Goal: Task Accomplishment & Management: Manage account settings

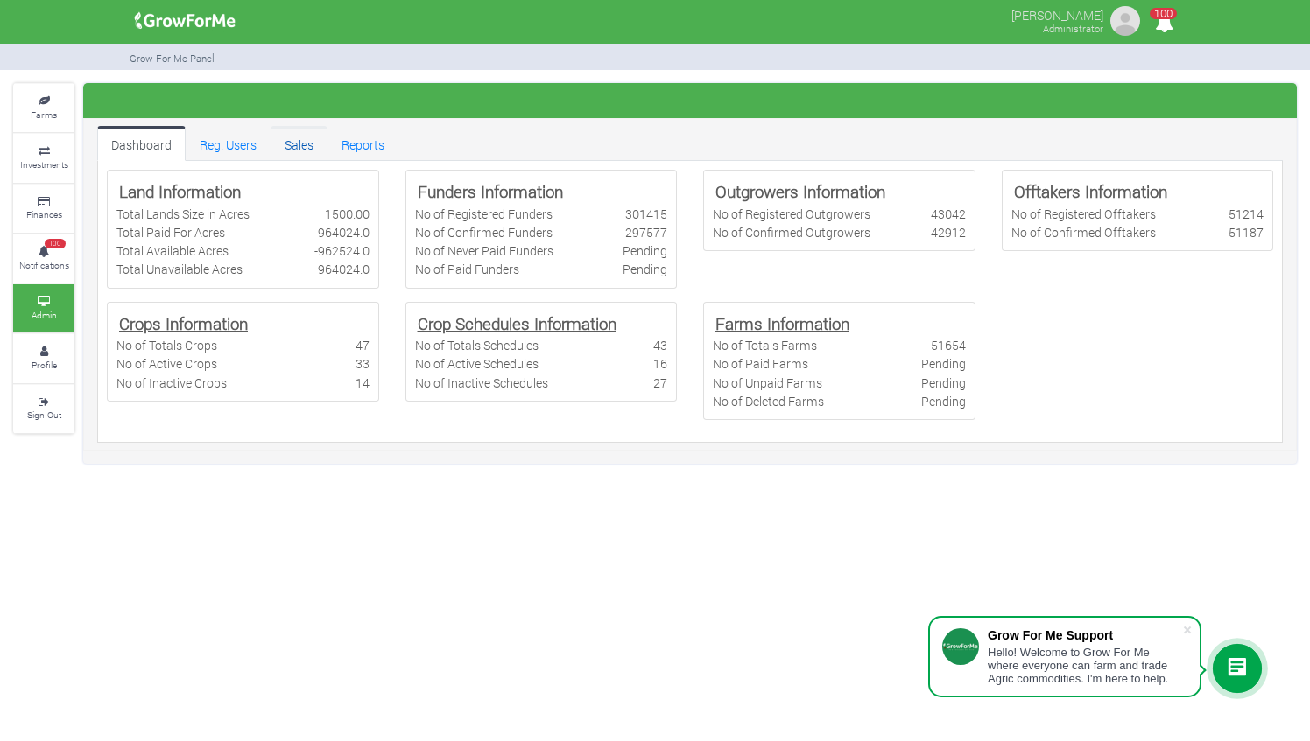
click at [301, 138] on link "Sales" at bounding box center [298, 143] width 57 height 35
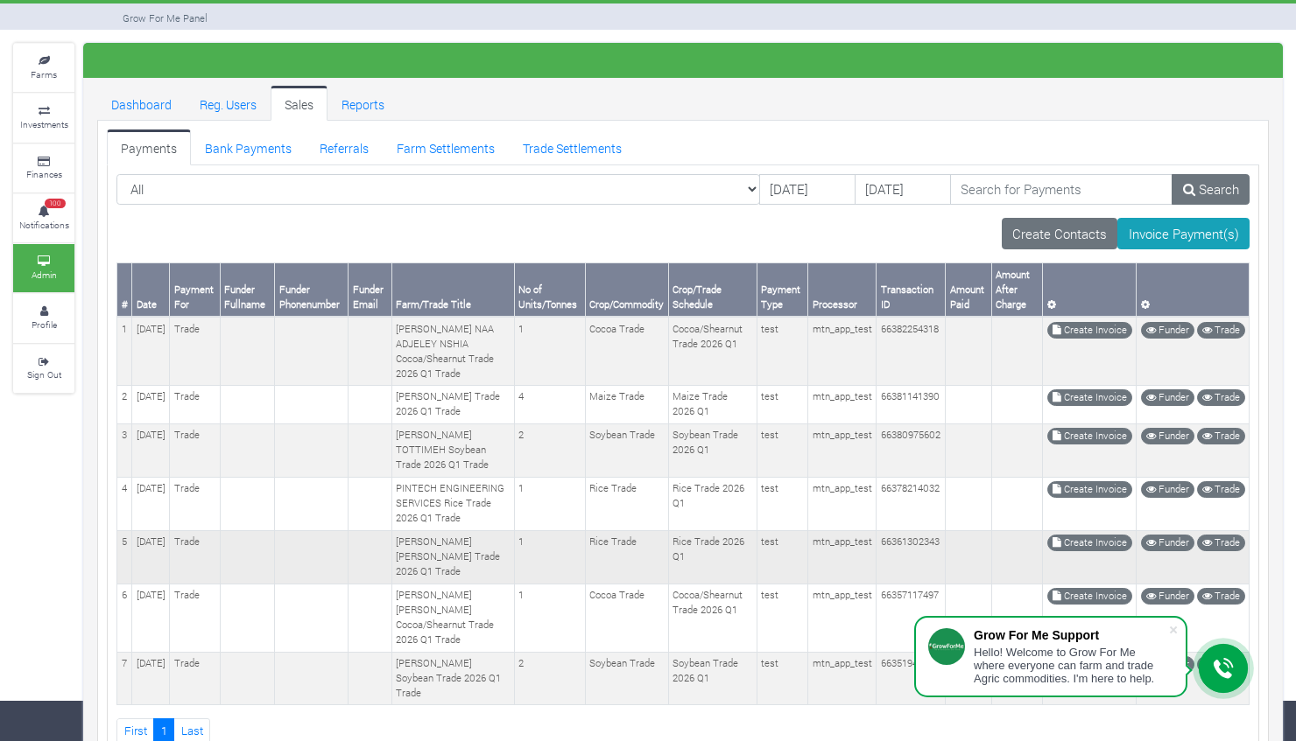
scroll to position [12, 0]
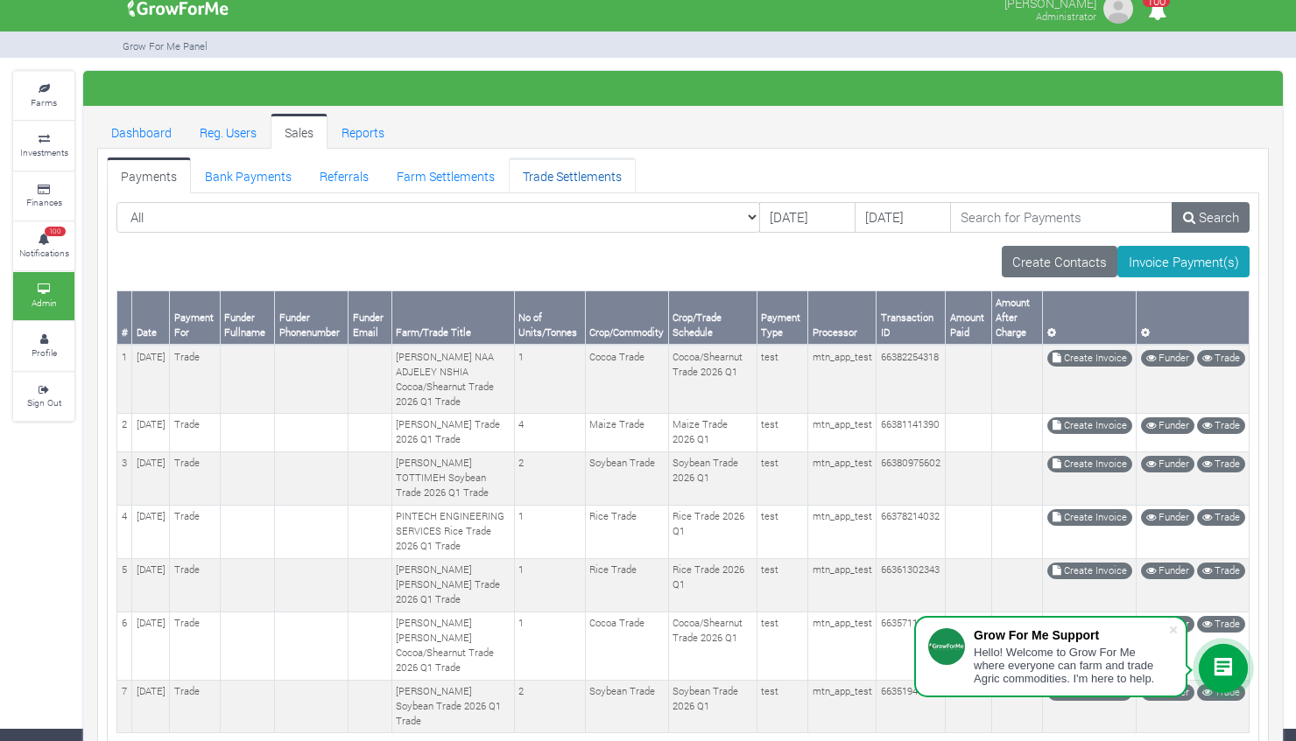
click at [583, 186] on link "Trade Settlements" at bounding box center [572, 175] width 127 height 35
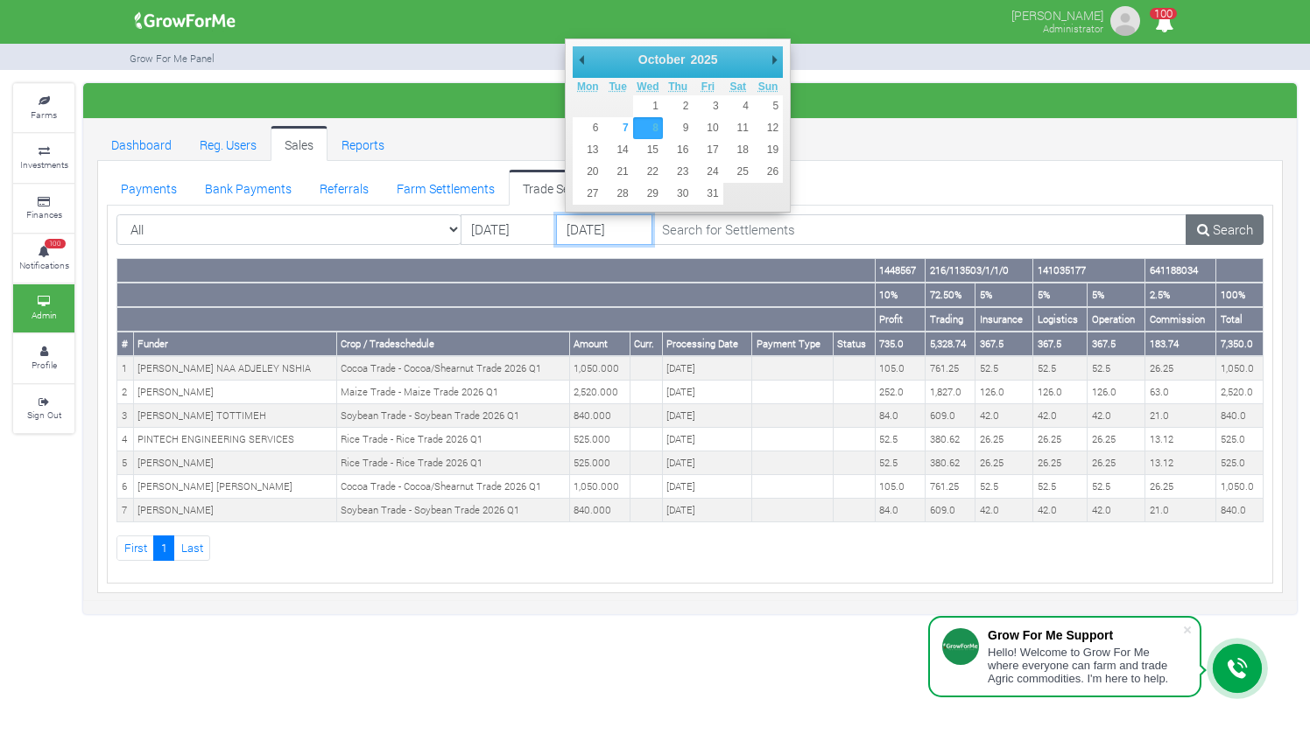
click at [583, 226] on input "08/10/2025" at bounding box center [604, 230] width 96 height 32
type input "07/10/2025"
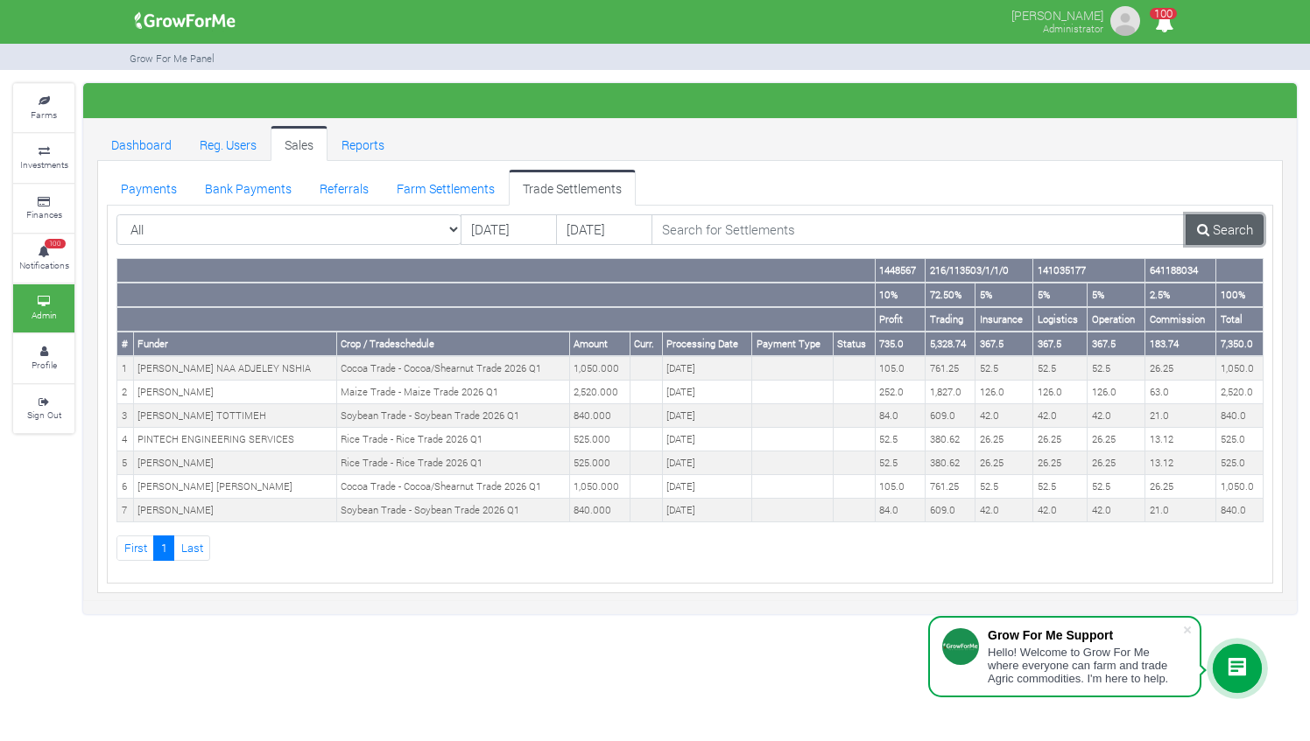
click at [1211, 225] on link "Search" at bounding box center [1224, 230] width 78 height 32
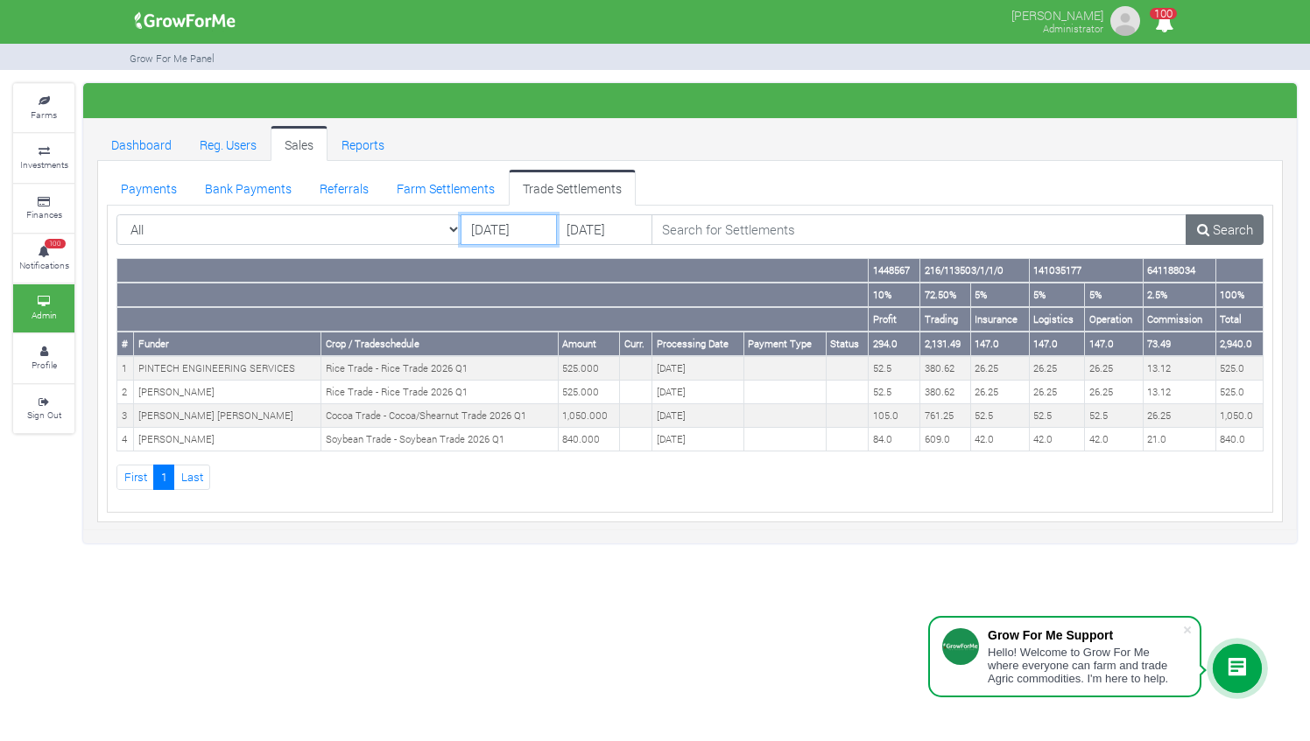
click at [486, 226] on input "[DATE]" at bounding box center [508, 230] width 96 height 32
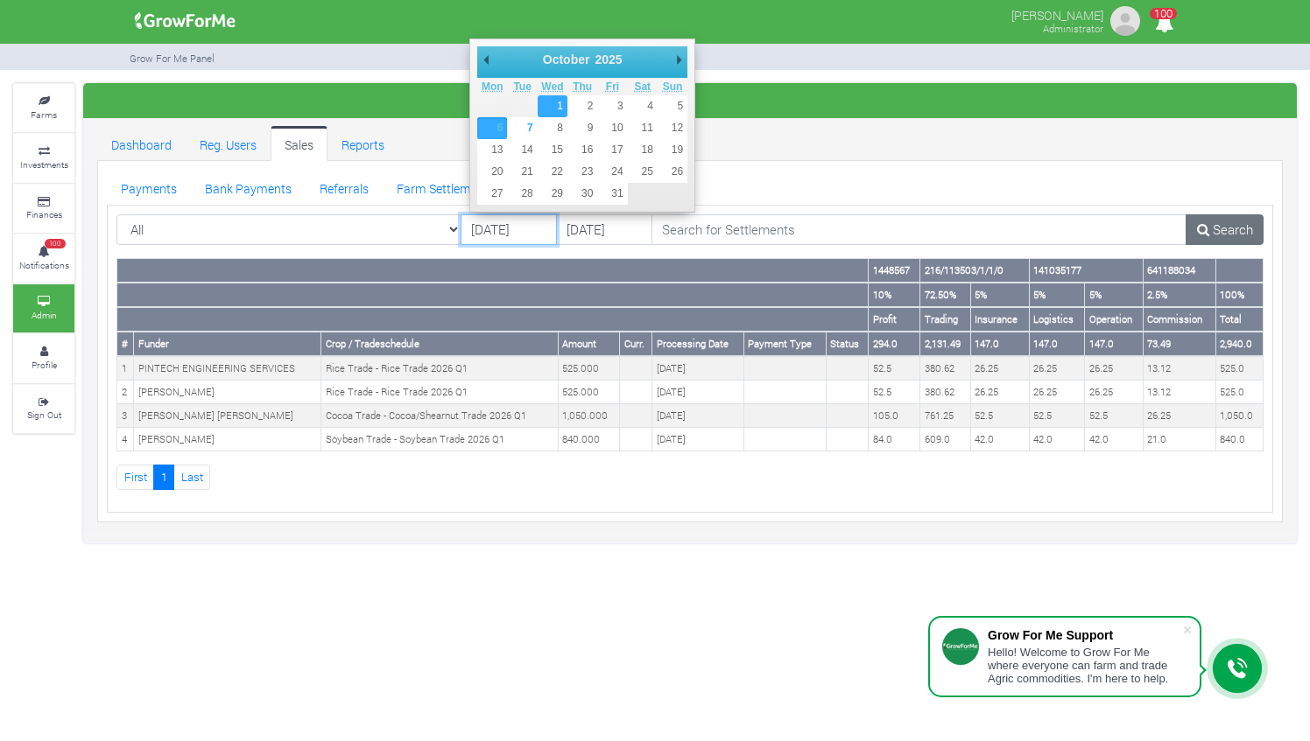
type input "[DATE]"
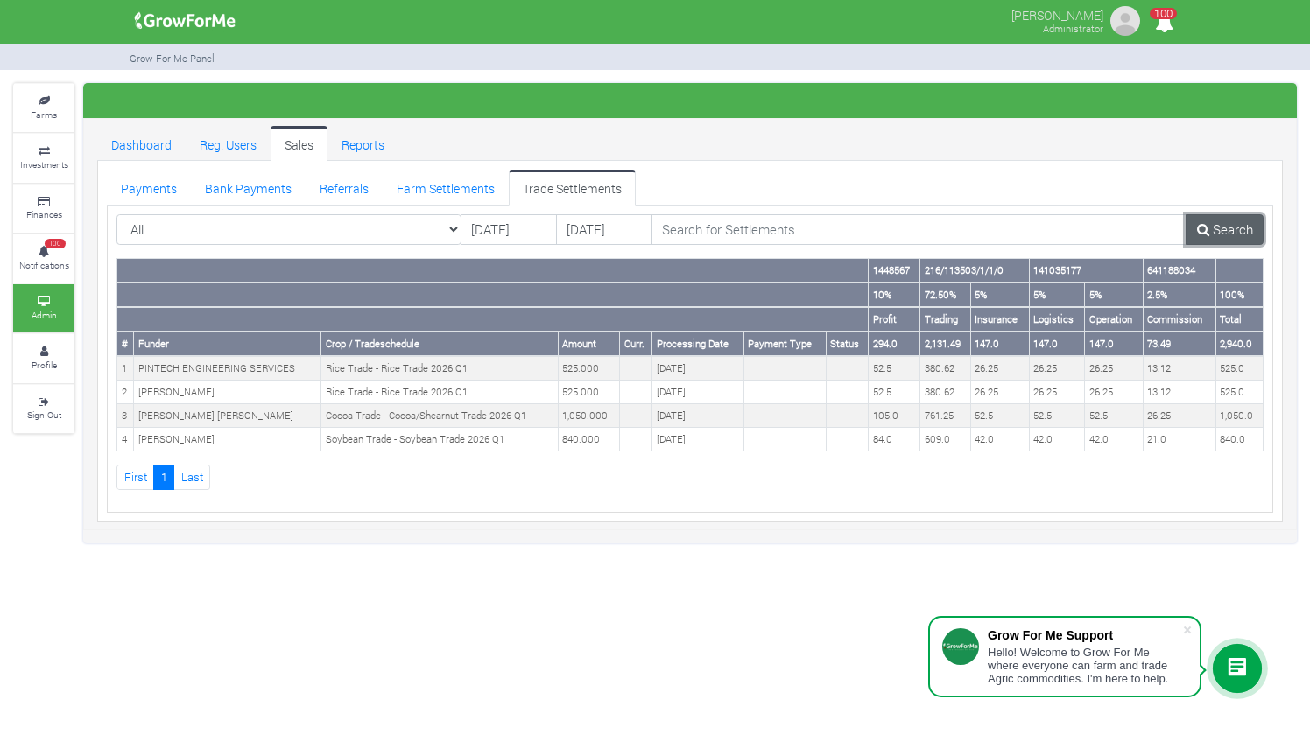
click at [1199, 231] on icon at bounding box center [1203, 229] width 12 height 13
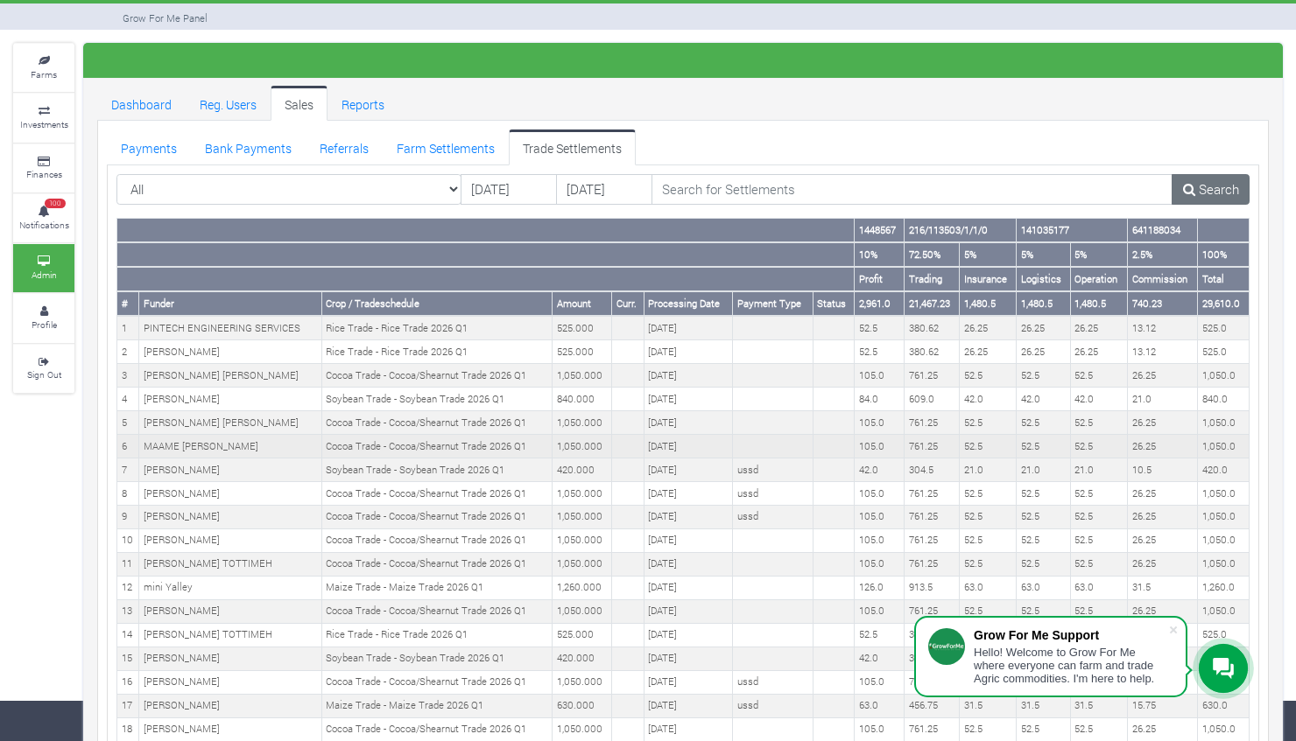
scroll to position [39, 0]
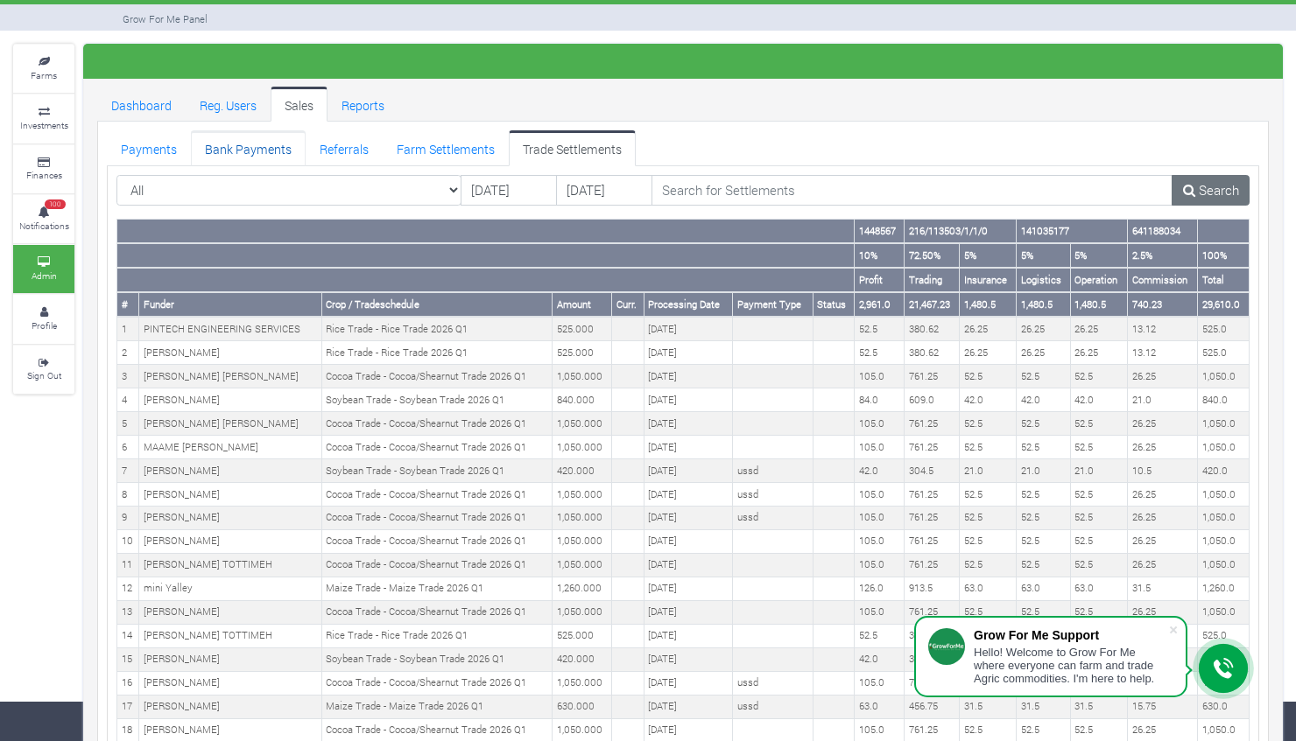
click at [247, 151] on link "Bank Payments" at bounding box center [248, 147] width 115 height 35
